Goal: Transaction & Acquisition: Purchase product/service

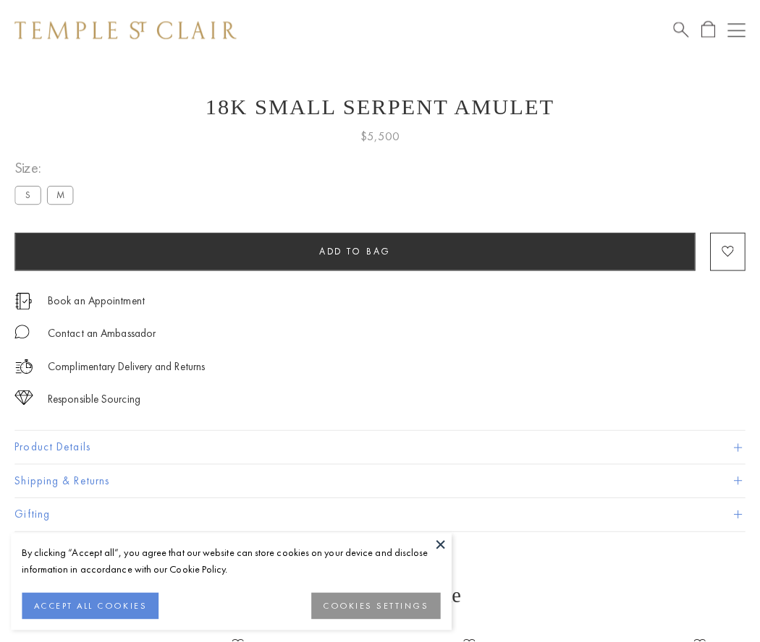
scroll to position [13, 0]
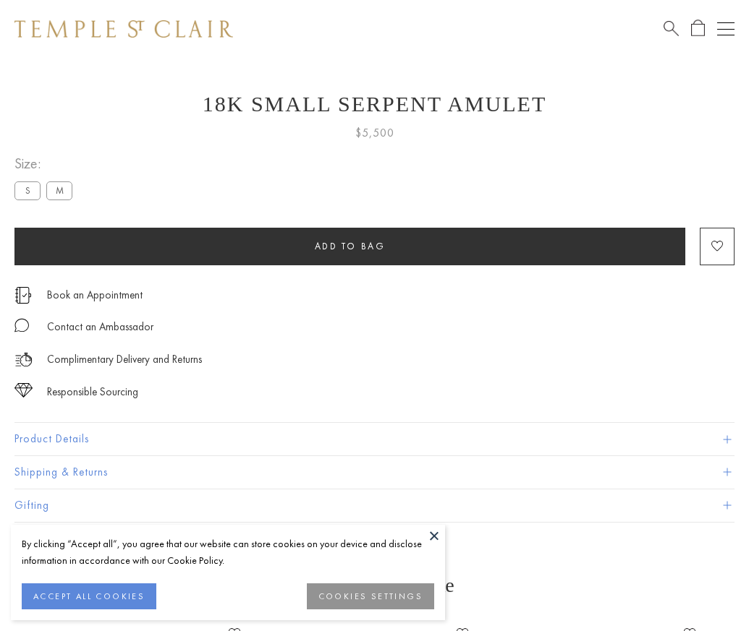
click at [349, 246] on span "Add to bag" at bounding box center [350, 246] width 71 height 12
